Goal: Transaction & Acquisition: Book appointment/travel/reservation

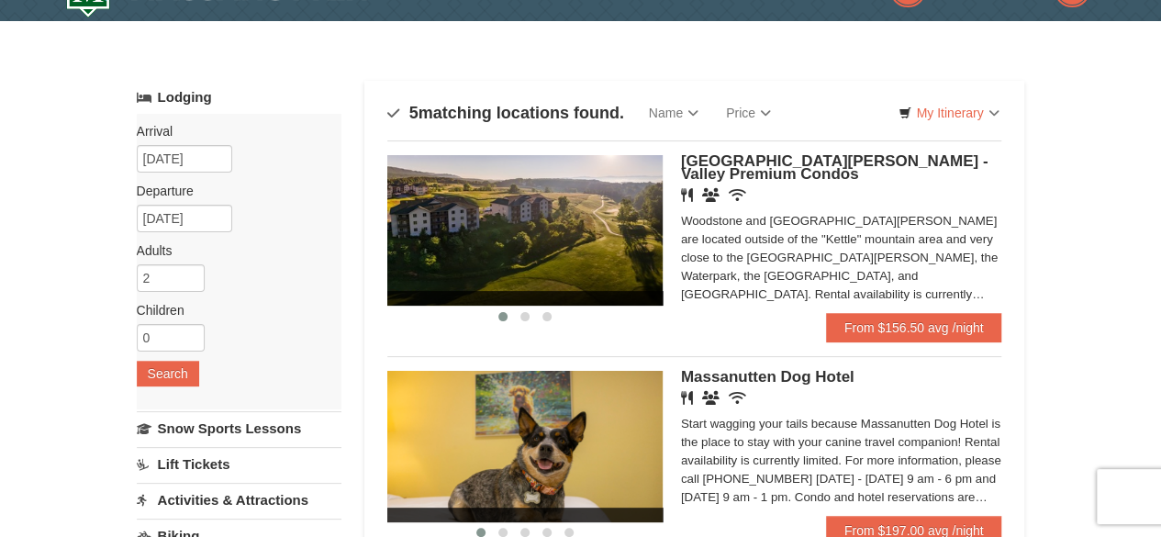
scroll to position [44, 0]
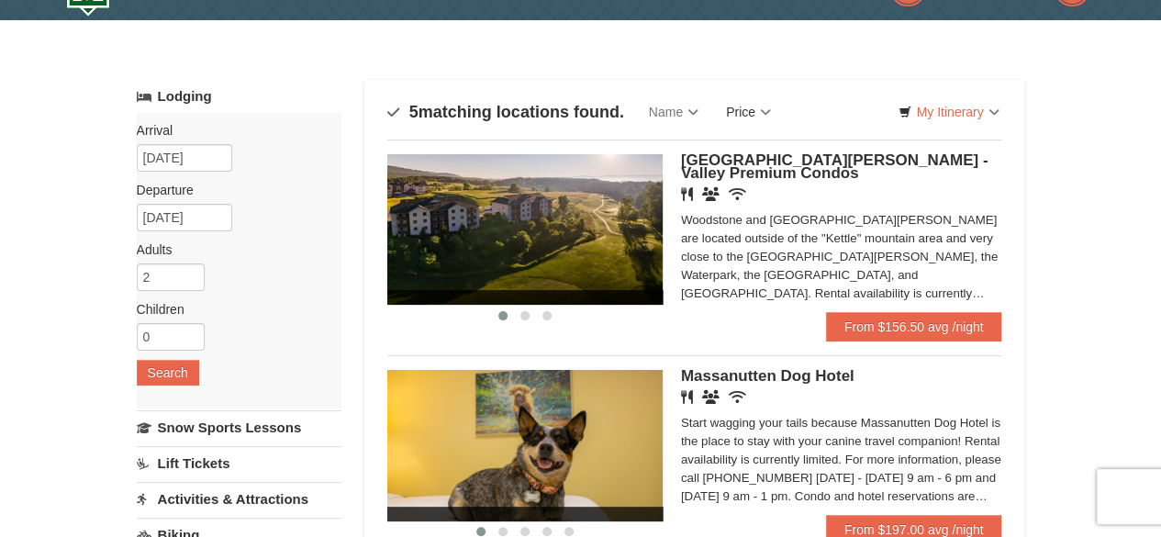
click at [754, 118] on link "Price" at bounding box center [748, 112] width 72 height 37
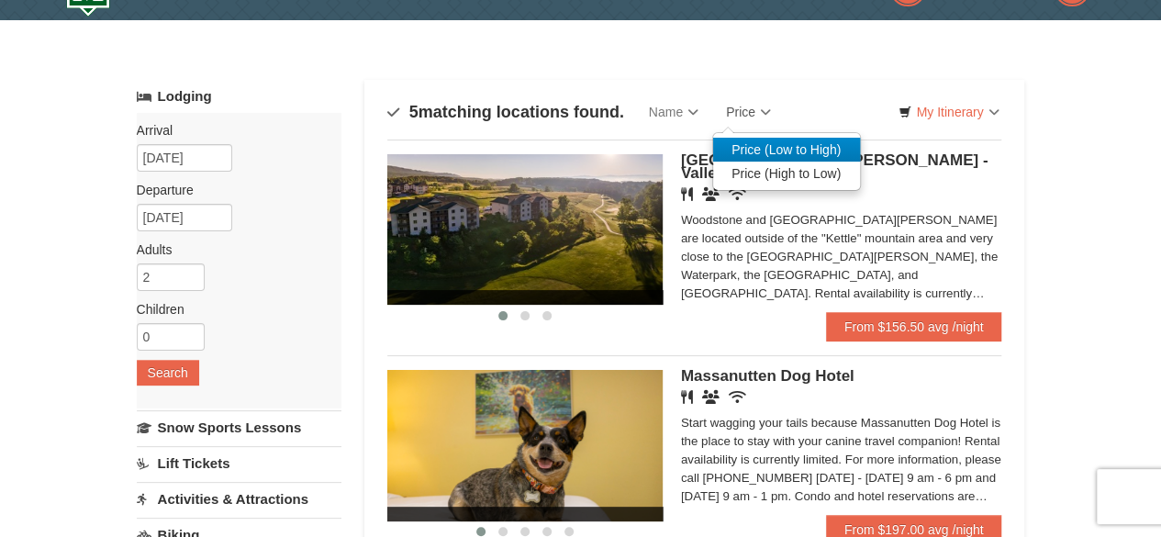
click at [791, 151] on link "Price (Low to High)" at bounding box center [786, 150] width 147 height 24
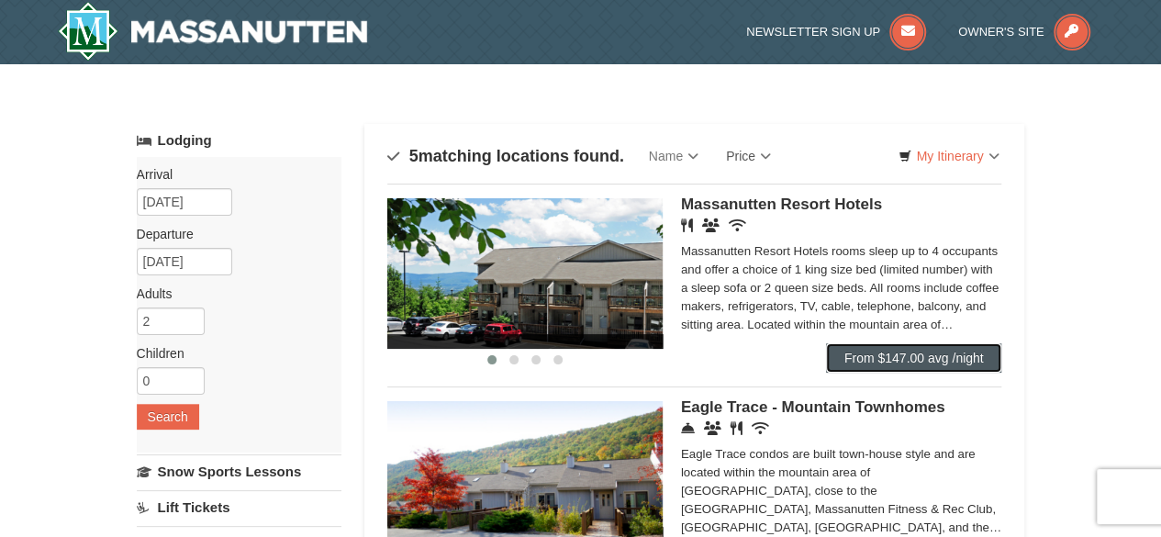
click at [876, 351] on link "From $147.00 avg /night" at bounding box center [914, 357] width 176 height 29
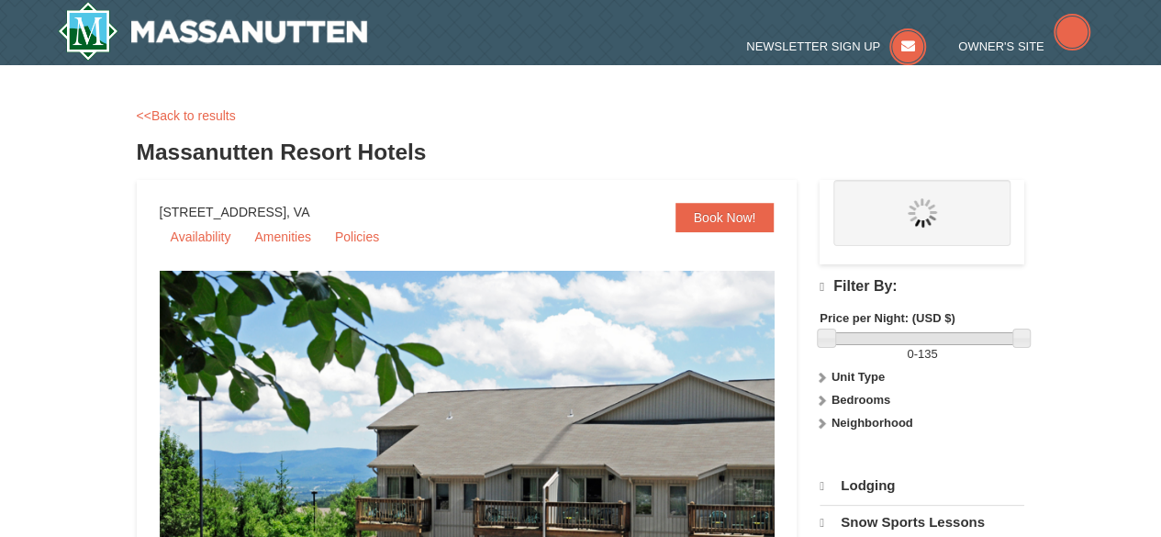
select select "10"
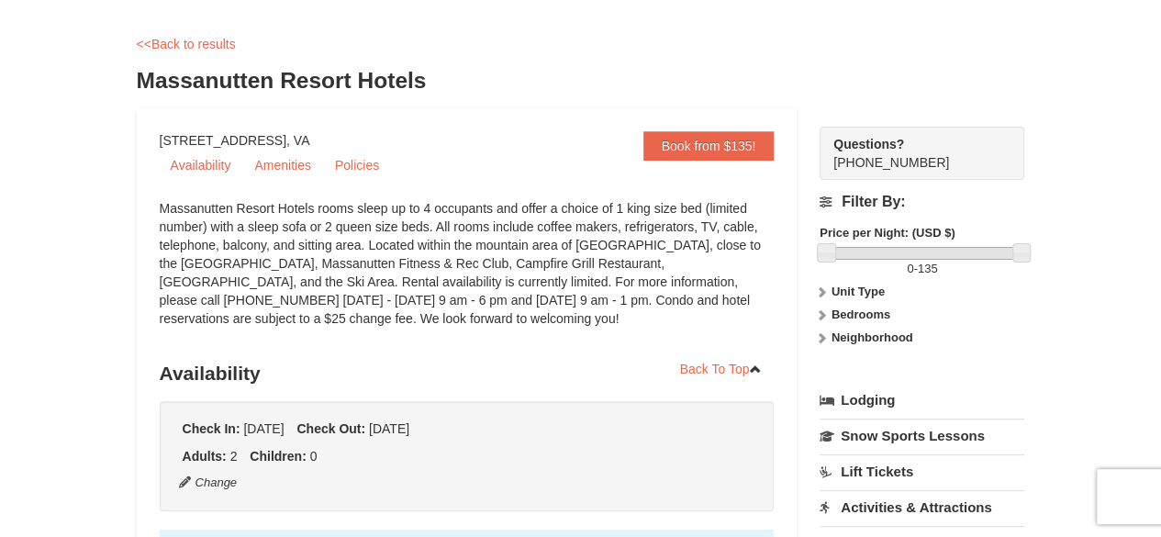
scroll to position [56, 0]
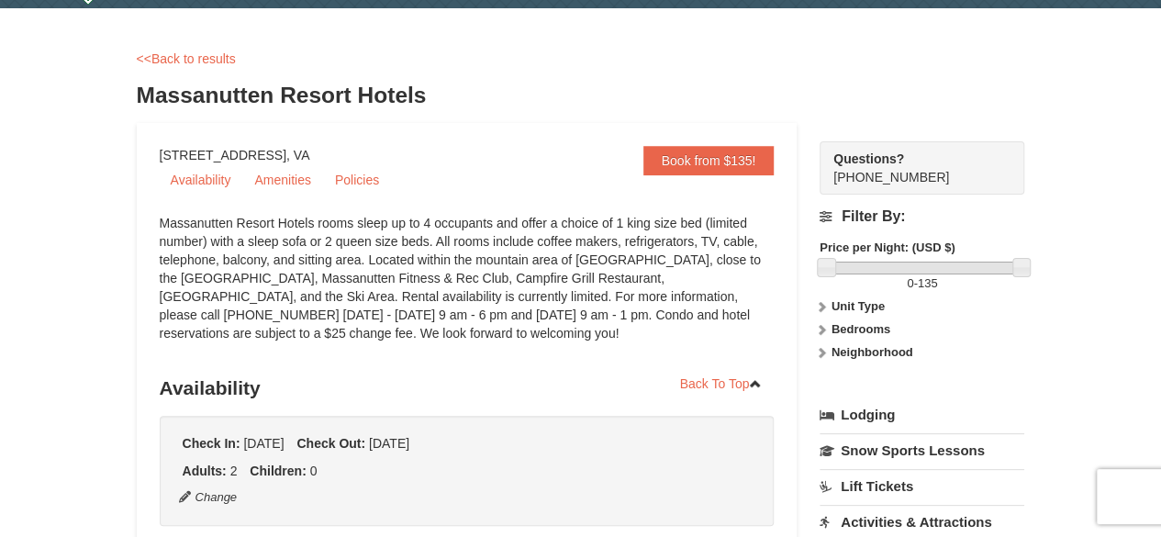
click at [683, 166] on link "Book from $135!" at bounding box center [708, 160] width 131 height 29
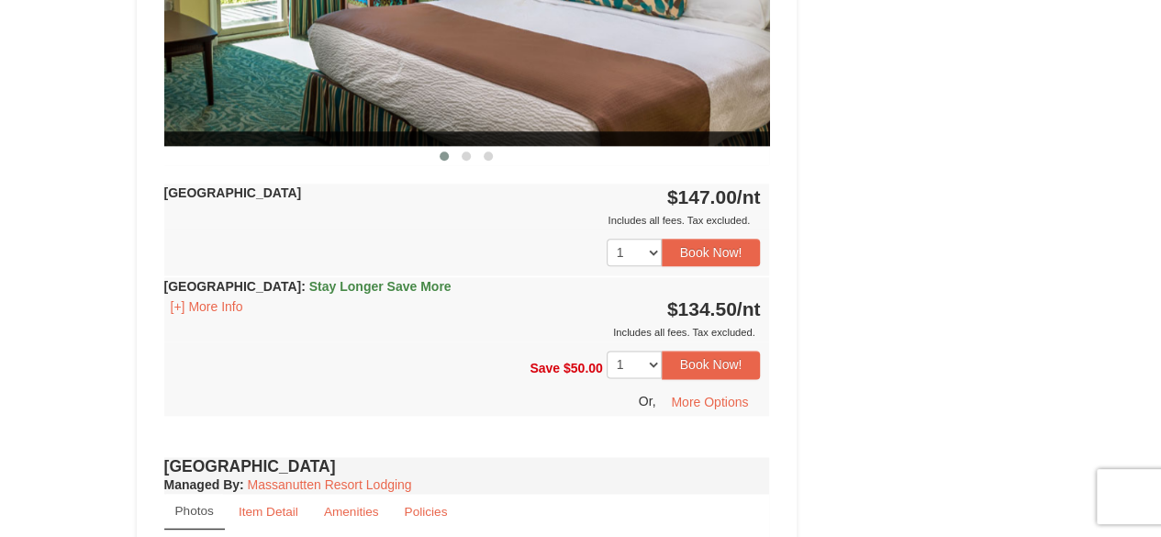
scroll to position [1046, 0]
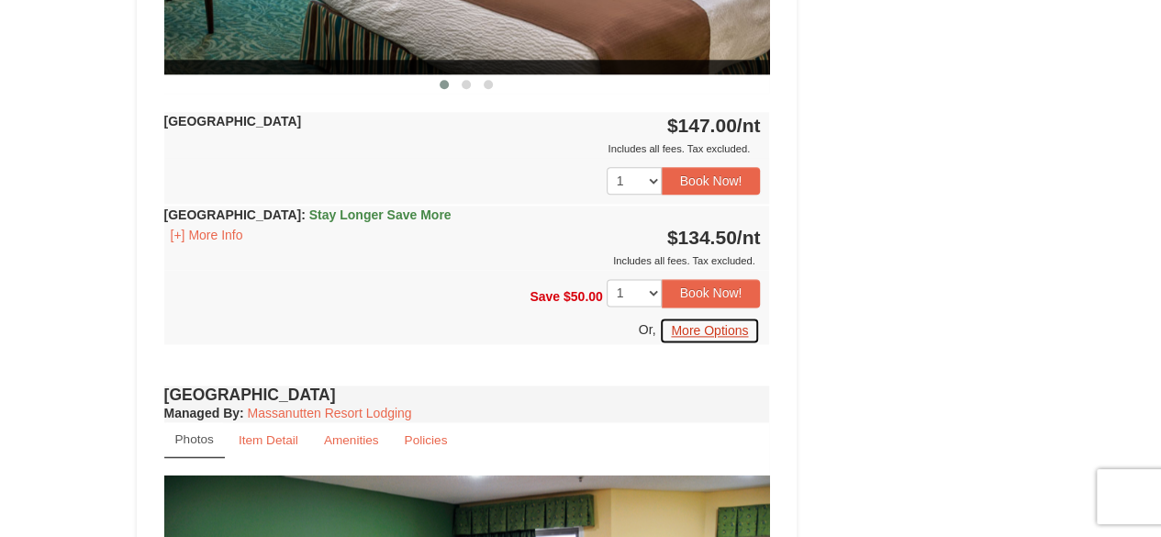
click at [697, 333] on button "More Options" at bounding box center [709, 331] width 101 height 28
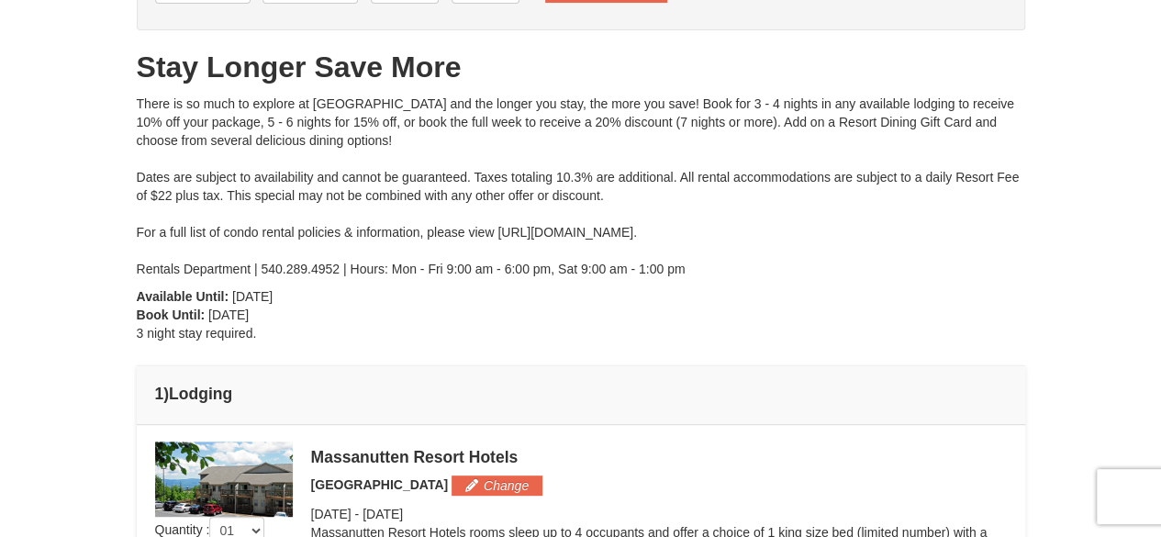
scroll to position [160, 0]
